Goal: Task Accomplishment & Management: Manage account settings

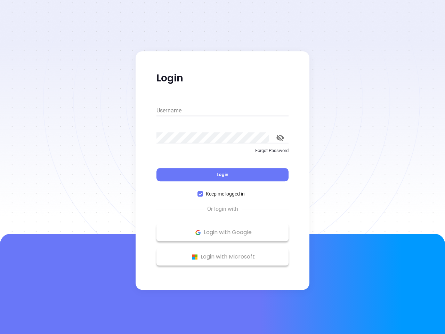
click at [223, 167] on div "Login" at bounding box center [222, 171] width 132 height 22
click at [223, 111] on input "Username" at bounding box center [222, 110] width 132 height 11
click at [280, 138] on icon "toggle password visibility" at bounding box center [280, 138] width 8 height 7
click at [223, 175] on span "Login" at bounding box center [223, 174] width 12 height 6
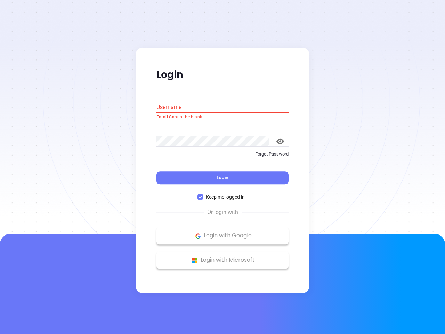
click at [223, 194] on span "Keep me logged in" at bounding box center [225, 197] width 45 height 8
click at [203, 194] on input "Keep me logged in" at bounding box center [201, 197] width 6 height 6
checkbox input "false"
click at [223, 232] on p "Login with Google" at bounding box center [222, 236] width 125 height 10
click at [223, 257] on p "Login with Microsoft" at bounding box center [222, 260] width 125 height 10
